Goal: Transaction & Acquisition: Purchase product/service

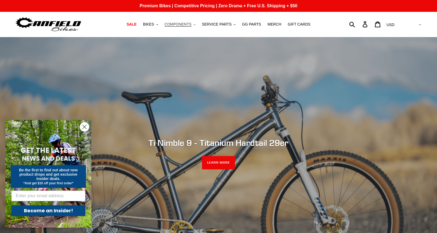
click at [180, 26] on span "COMPONENTS" at bounding box center [178, 24] width 27 height 5
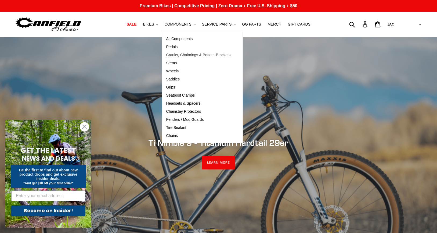
click at [177, 56] on span "Cranks, Chainrings & Bottom-Brackets" at bounding box center [198, 55] width 64 height 5
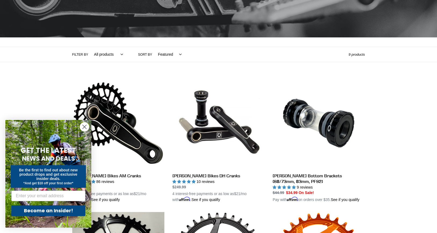
scroll to position [94, 0]
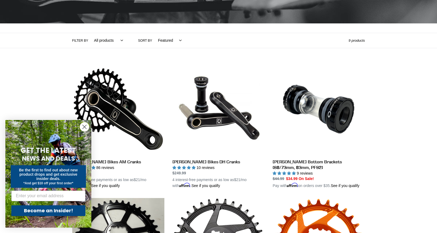
click at [85, 125] on circle "Close dialog" at bounding box center [84, 126] width 9 height 9
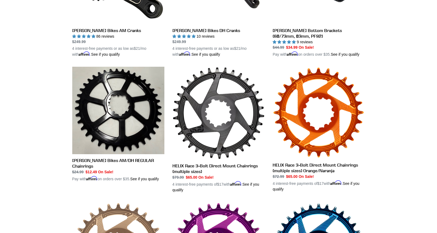
scroll to position [214, 0]
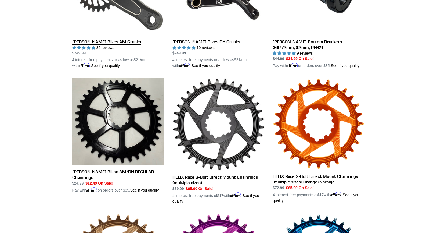
click at [106, 44] on link "[PERSON_NAME] Bikes AM Cranks" at bounding box center [118, 6] width 92 height 126
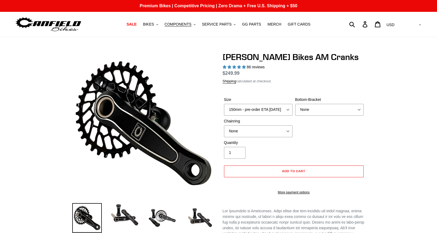
select select "highest-rating"
